Goal: Navigation & Orientation: Go to known website

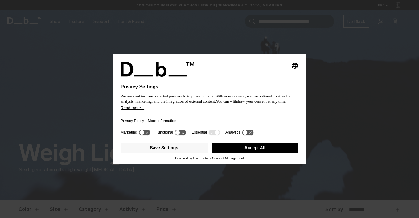
click at [240, 149] on button "Accept All" at bounding box center [254, 148] width 87 height 10
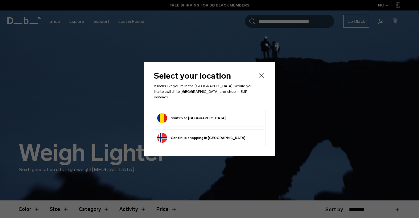
click at [202, 119] on form "Switch to Romania" at bounding box center [209, 118] width 105 height 10
click at [182, 115] on button "Switch to Romania" at bounding box center [191, 118] width 68 height 10
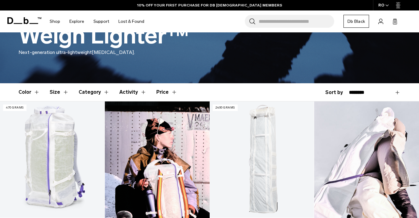
scroll to position [117, 0]
